Goal: Download file/media

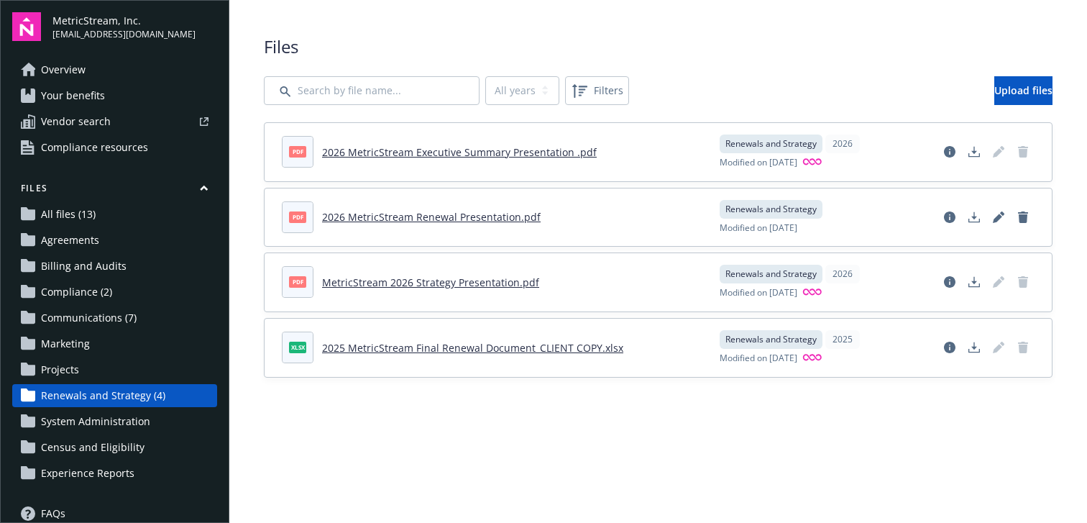
click at [460, 218] on link "2026 MetricStream Renewal Presentation.pdf" at bounding box center [431, 217] width 219 height 14
